Goal: Task Accomplishment & Management: Manage account settings

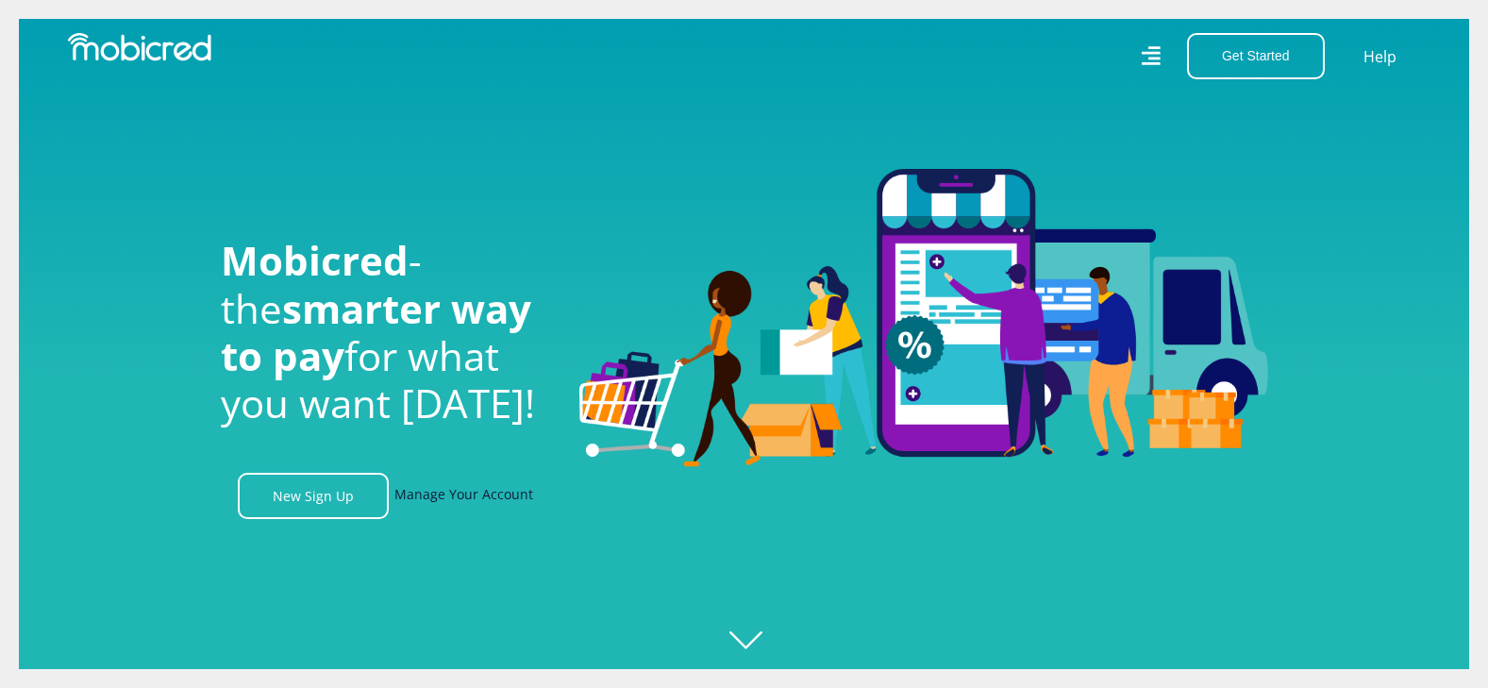
click at [441, 501] on link "Manage Your Account" at bounding box center [463, 496] width 139 height 46
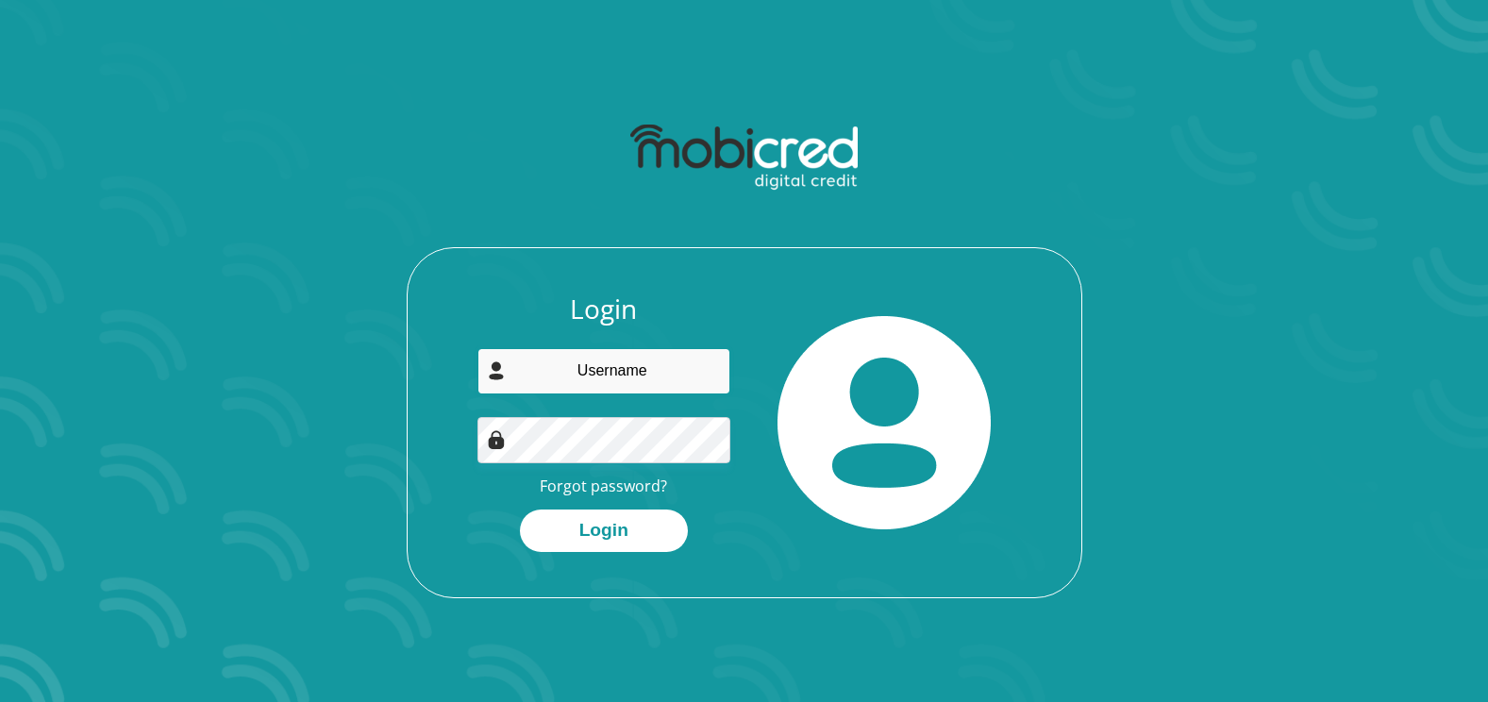
drag, startPoint x: 648, startPoint y: 378, endPoint x: 656, endPoint y: 369, distance: 12.1
click at [648, 378] on input "email" at bounding box center [603, 371] width 253 height 46
type input "cavt.phasha@gmail.com"
click at [939, 351] on img at bounding box center [883, 422] width 213 height 213
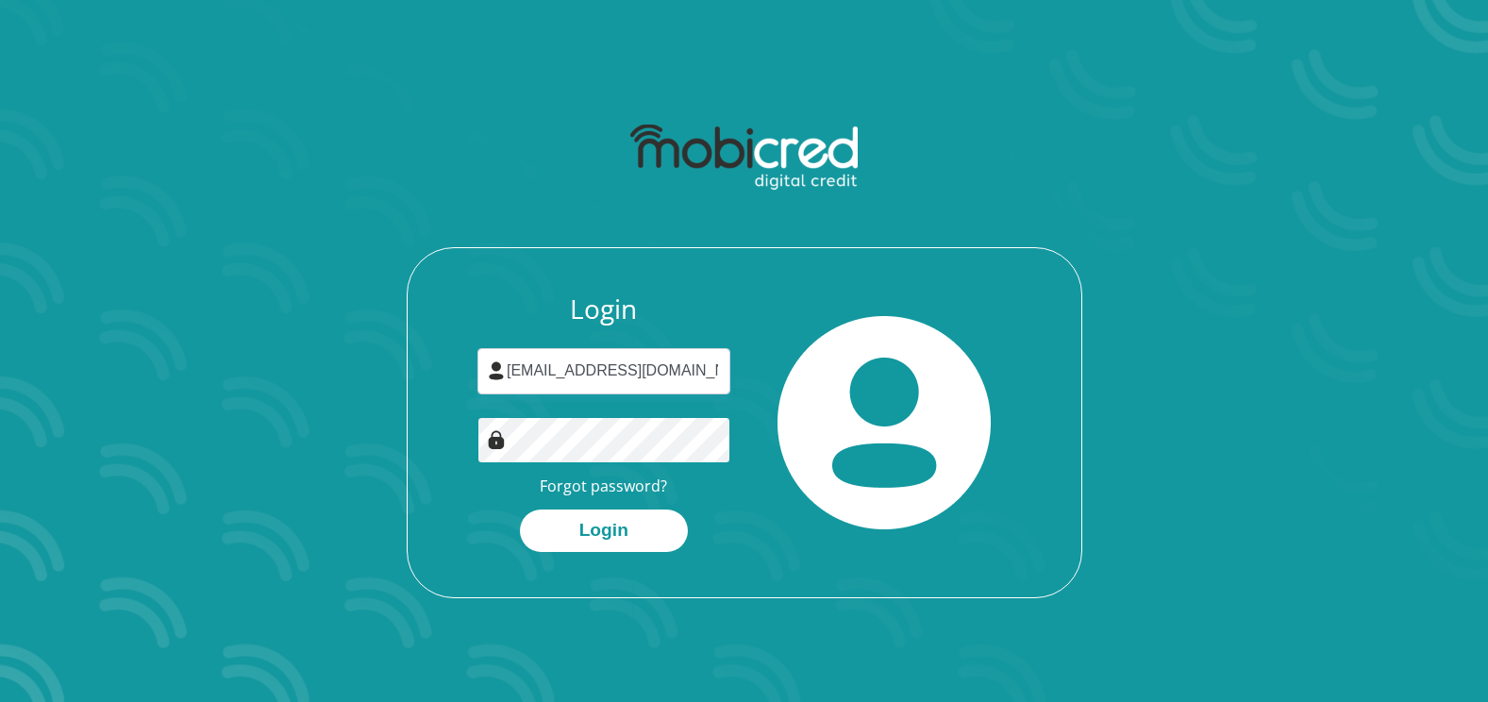
click at [520, 509] on button "Login" at bounding box center [604, 530] width 168 height 42
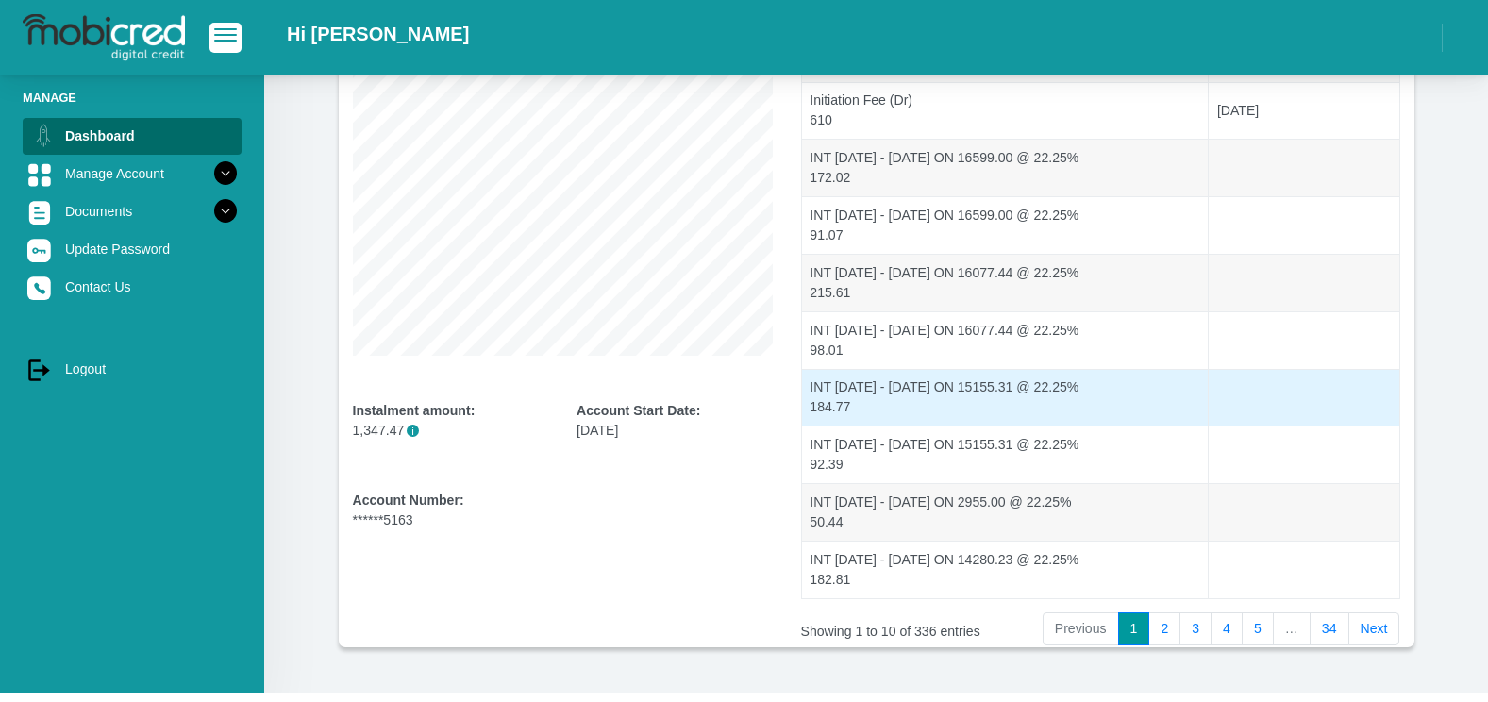
scroll to position [362, 0]
